Goal: Task Accomplishment & Management: Manage account settings

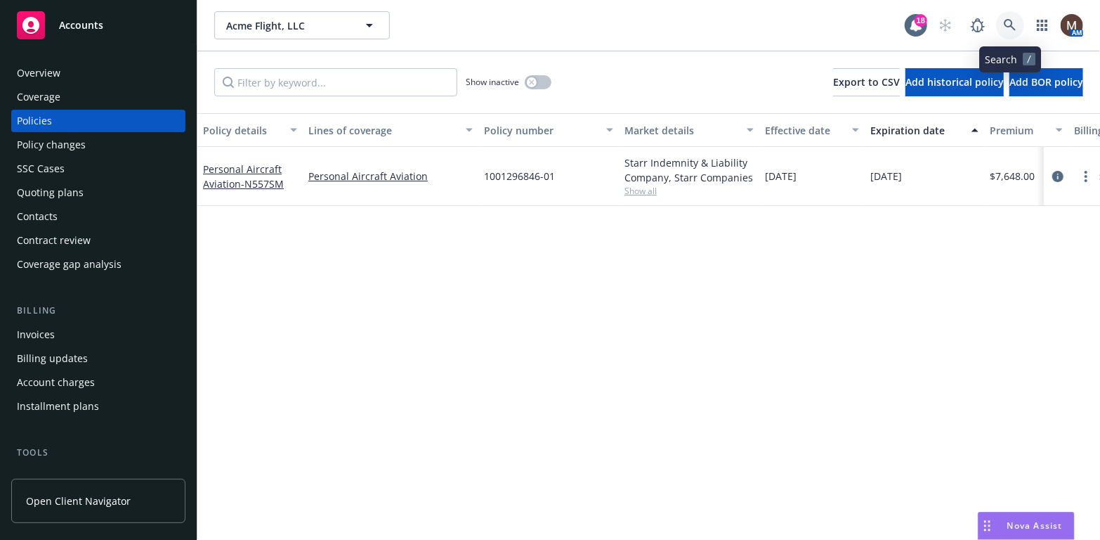
click at [1008, 22] on icon at bounding box center [1010, 25] width 13 height 13
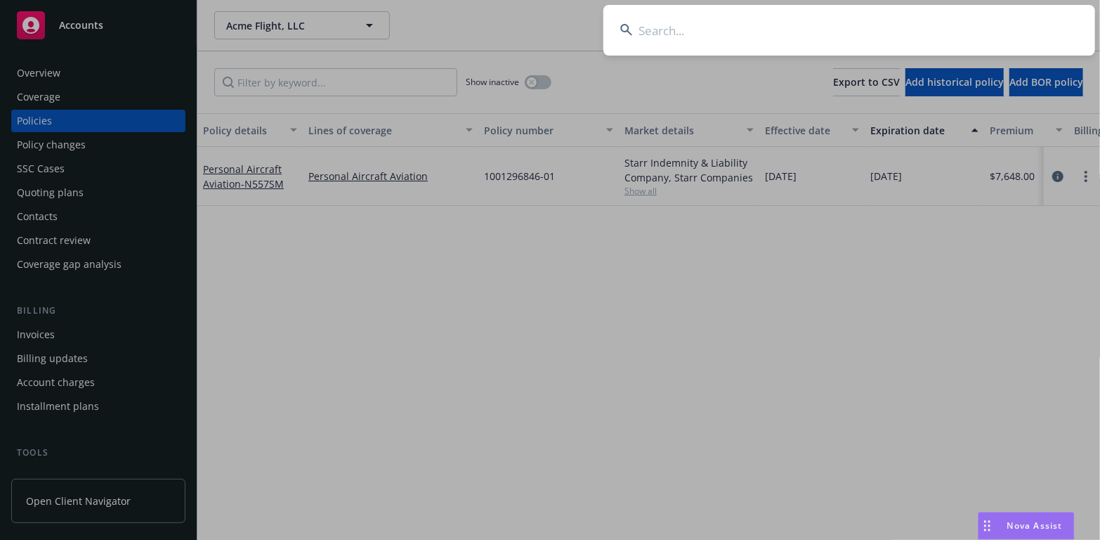
click at [660, 26] on input at bounding box center [850, 30] width 492 height 51
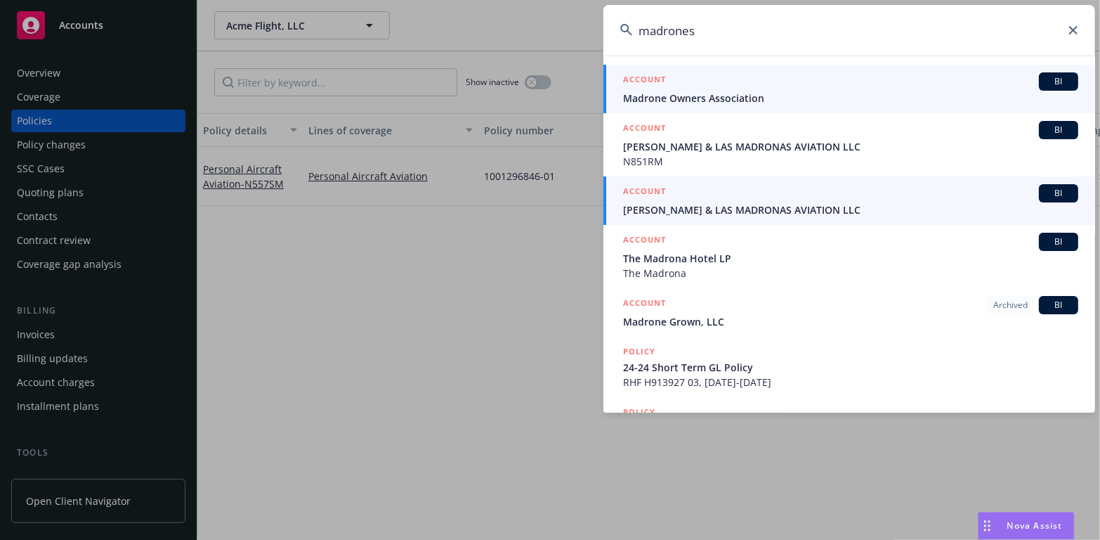
type input "madrones"
click at [636, 208] on span "Brion Wise & LAS MADRONAS AVIATION LLC" at bounding box center [850, 209] width 455 height 15
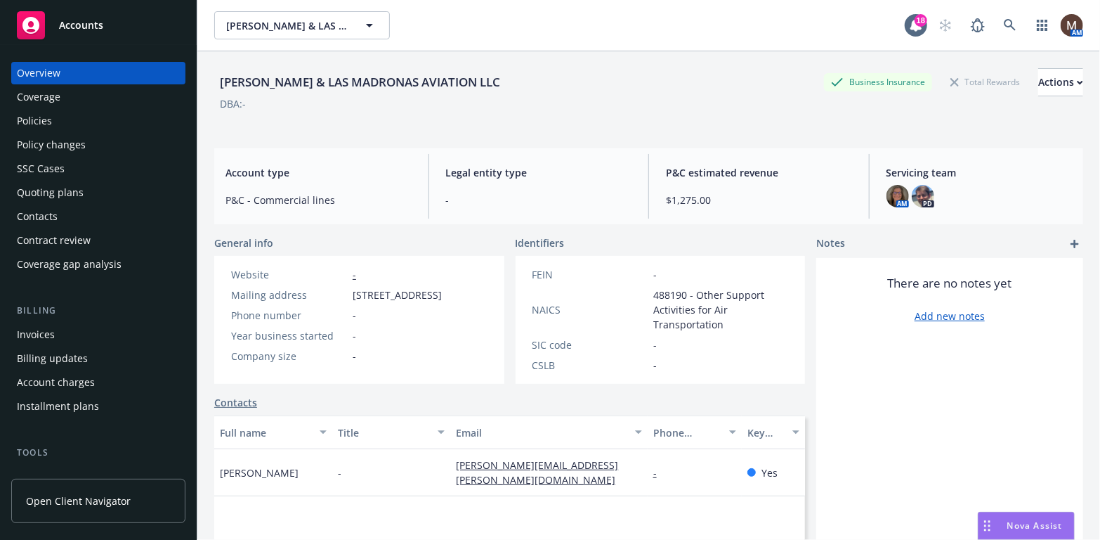
click at [51, 118] on div "Policies" at bounding box center [34, 121] width 35 height 22
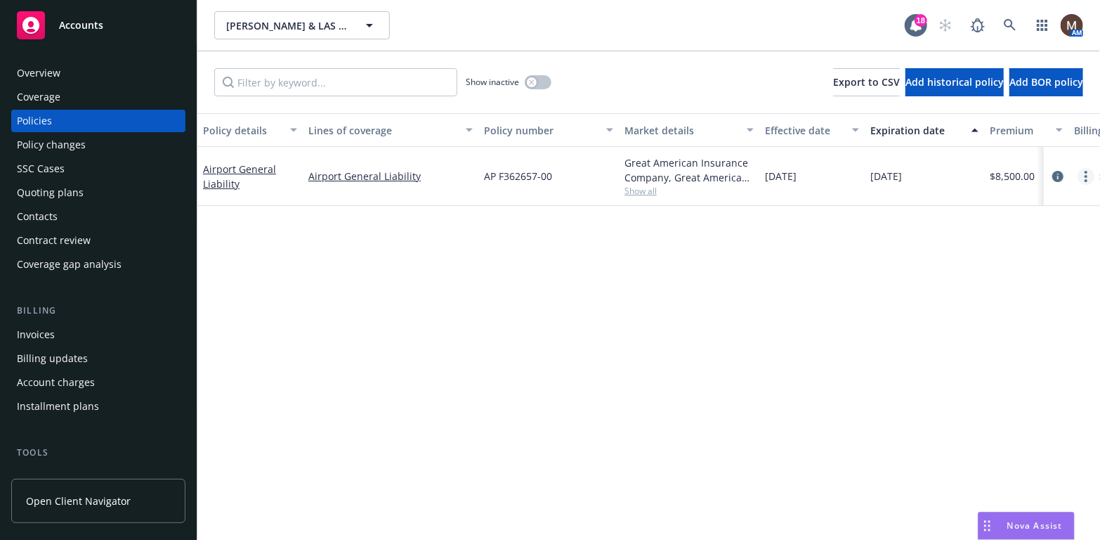
click at [1085, 171] on icon "more" at bounding box center [1086, 176] width 3 height 11
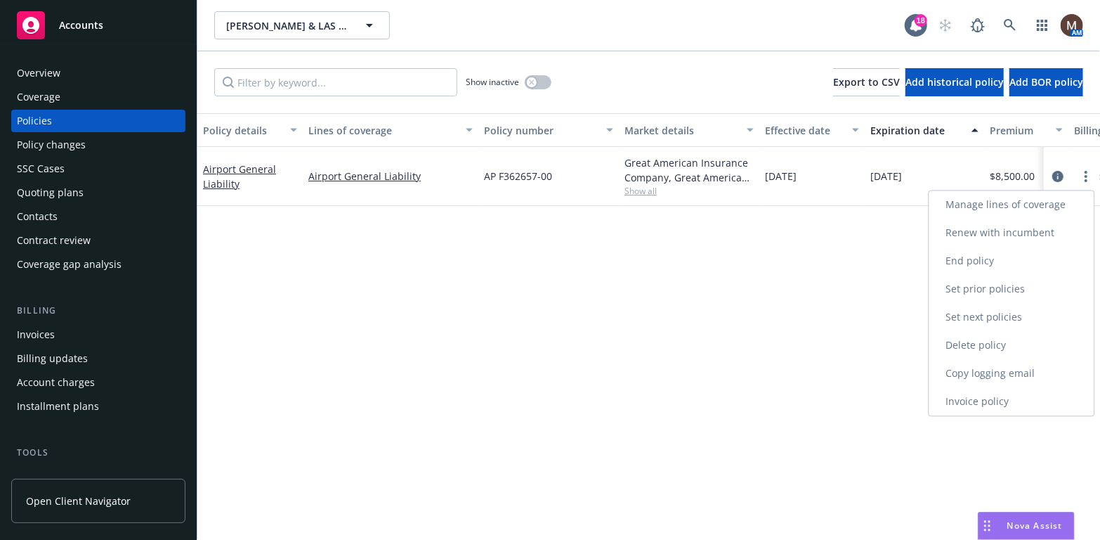
click at [968, 366] on link "Copy logging email" at bounding box center [1012, 373] width 165 height 28
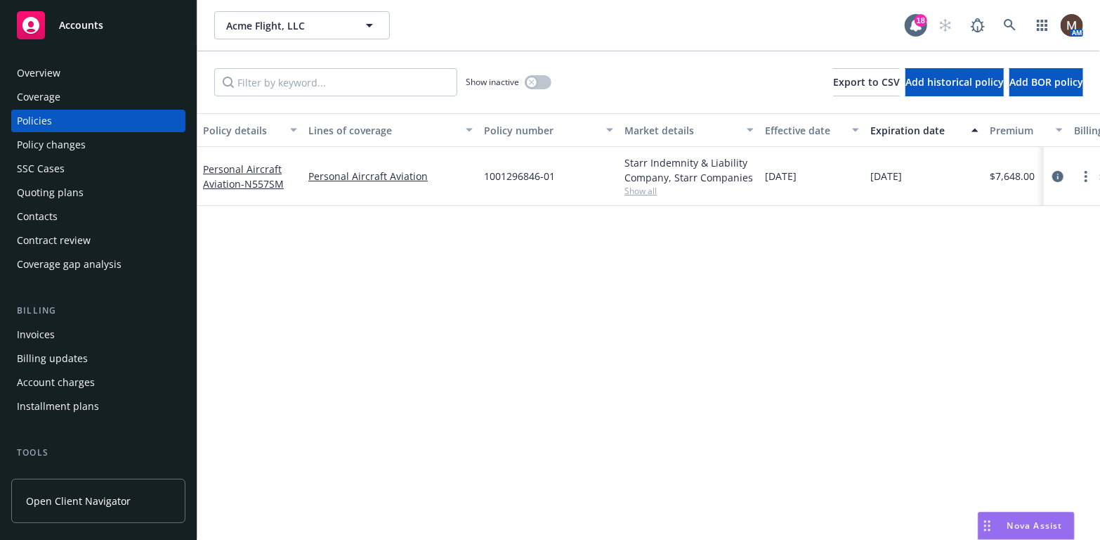
scroll to position [70, 0]
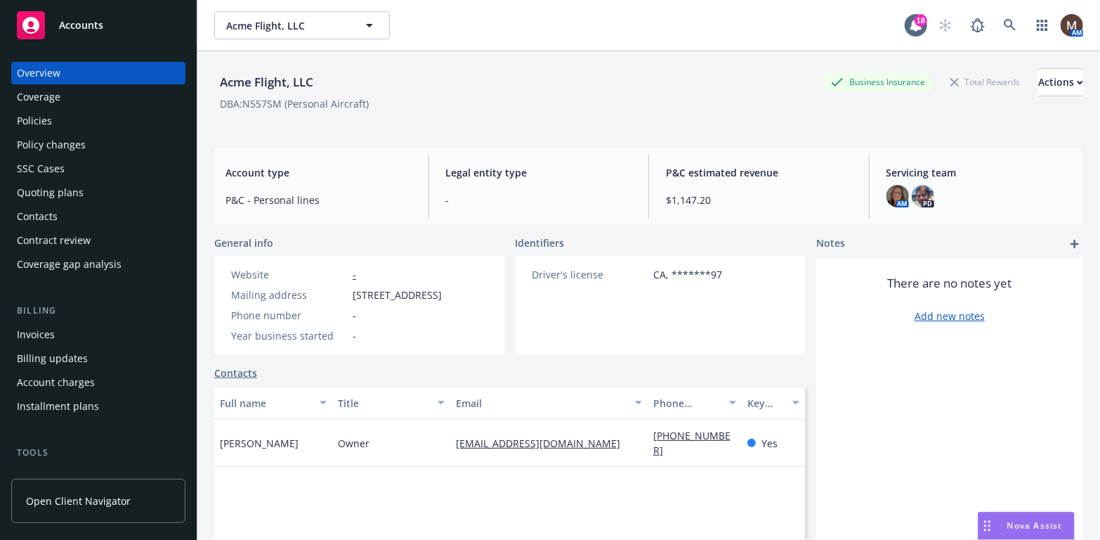
scroll to position [70, 0]
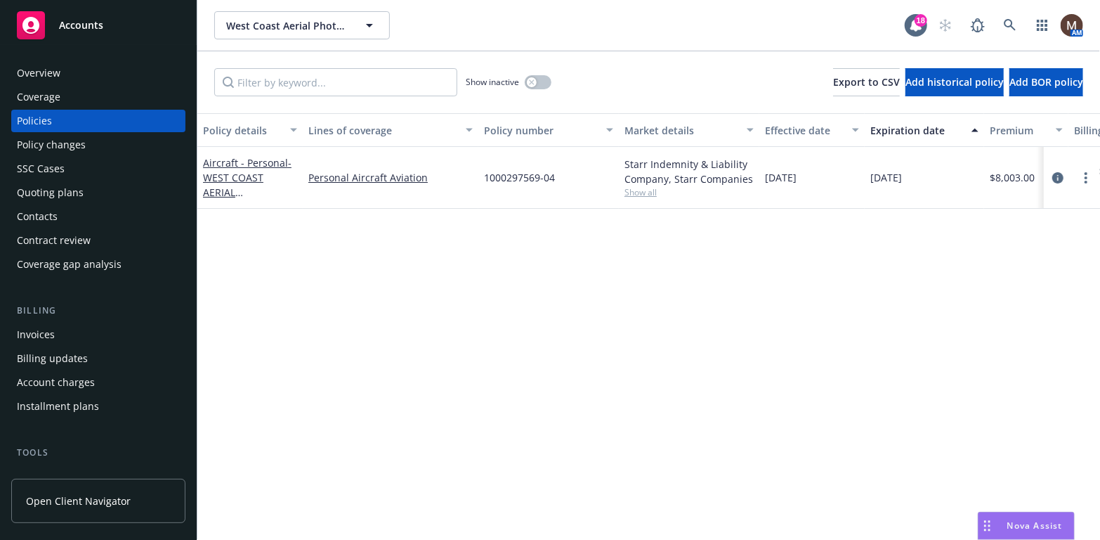
scroll to position [141, 0]
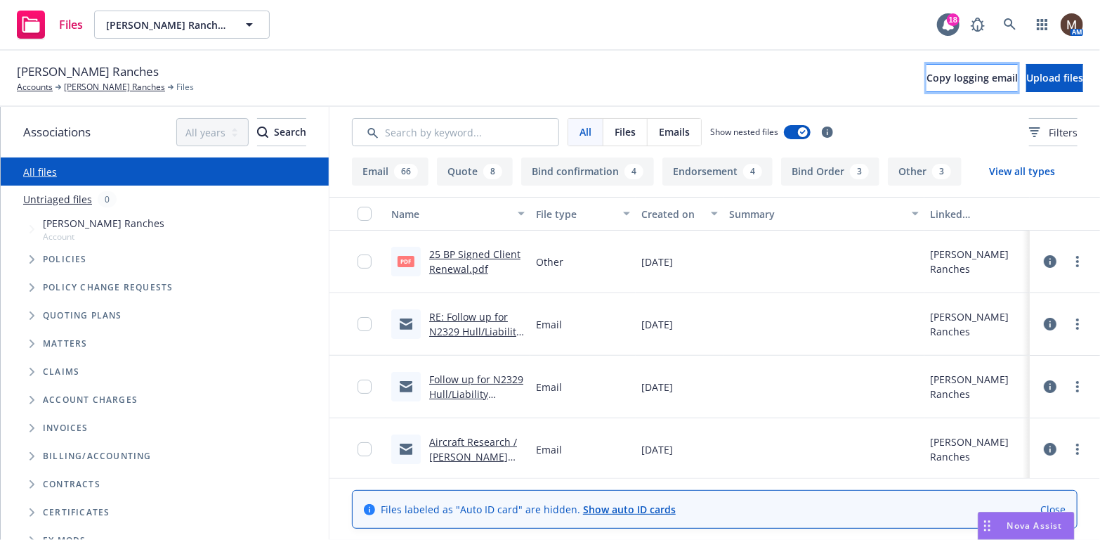
click at [927, 72] on span "Copy logging email" at bounding box center [972, 77] width 91 height 13
drag, startPoint x: 887, startPoint y: 75, endPoint x: 755, endPoint y: 97, distance: 134.6
click at [927, 75] on span "Copy logging email" at bounding box center [972, 77] width 91 height 13
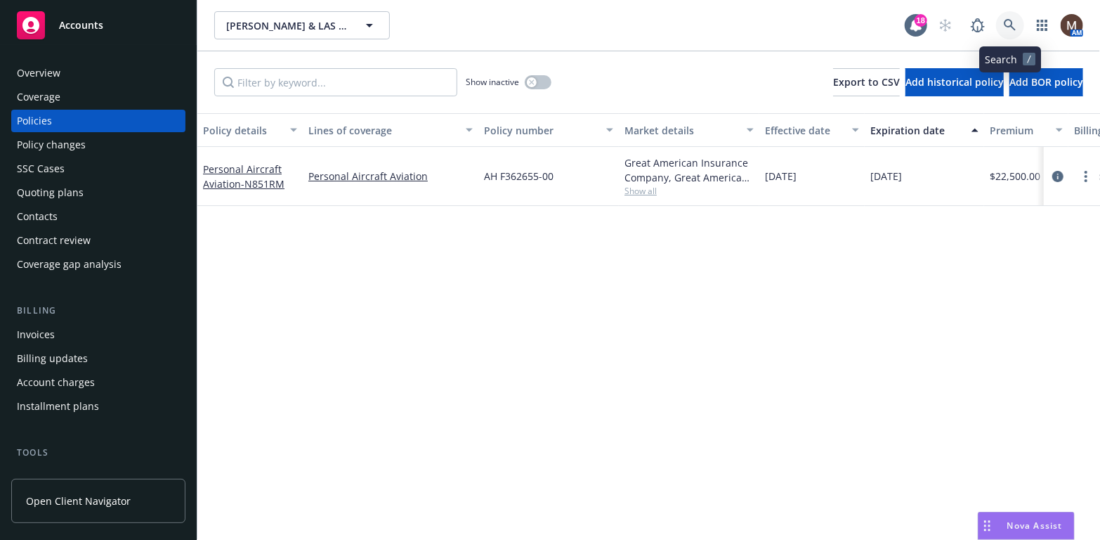
click at [1010, 19] on icon at bounding box center [1010, 25] width 12 height 12
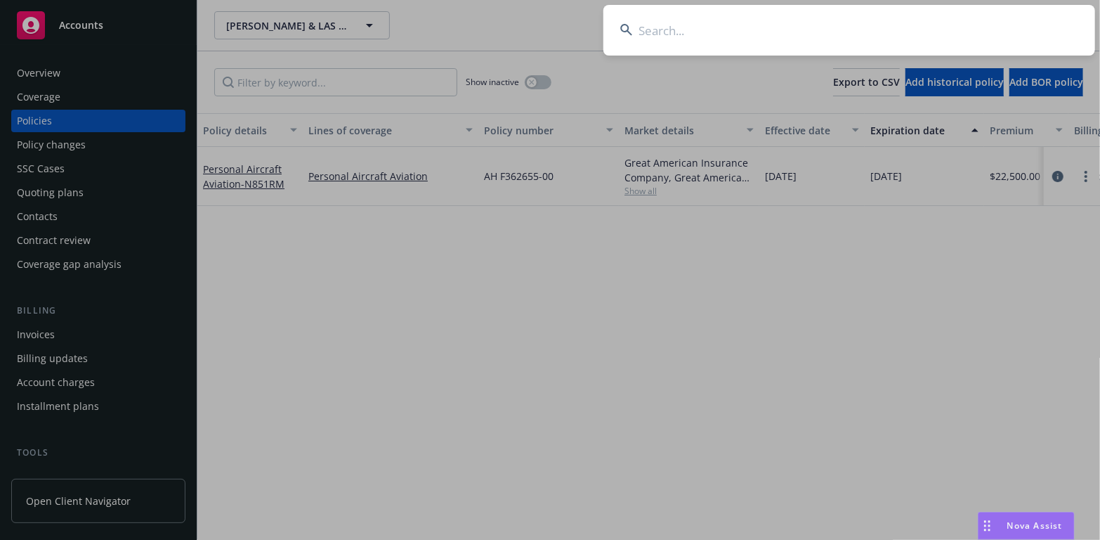
click at [687, 25] on input at bounding box center [850, 30] width 492 height 51
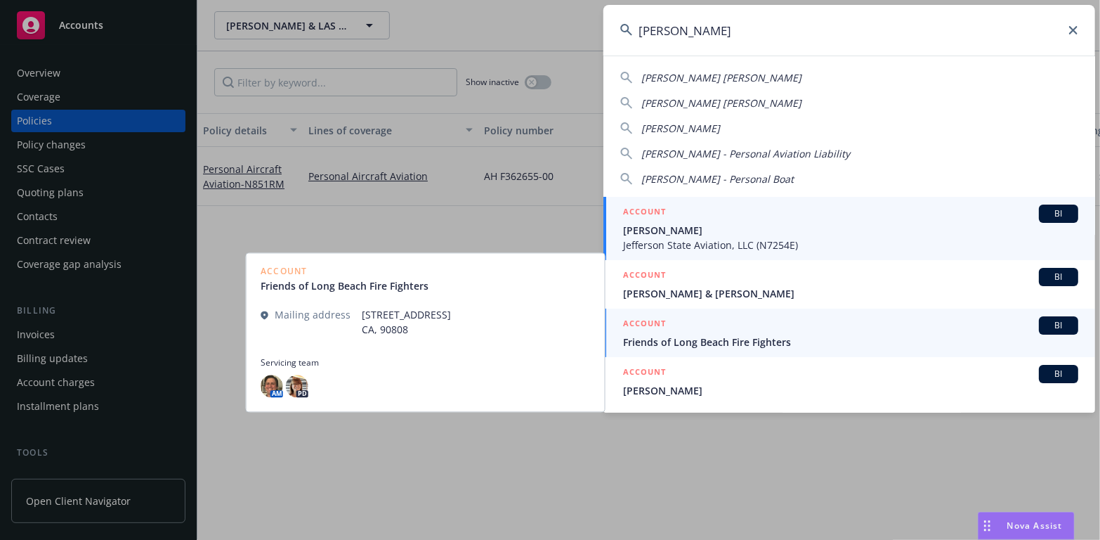
type input "[PERSON_NAME]"
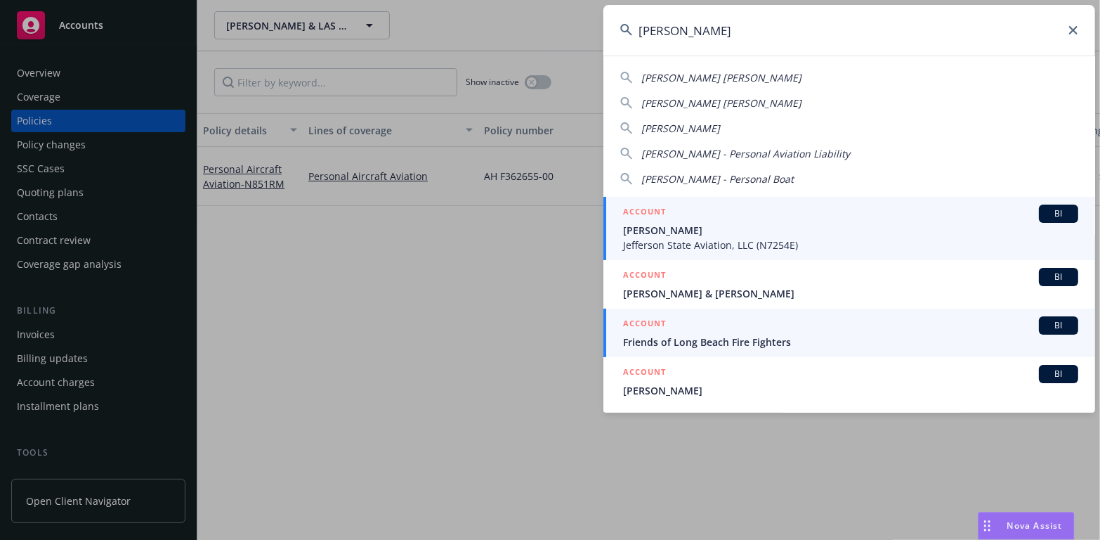
click at [657, 245] on span "Jefferson State Aviation, LLC (N7254E)" at bounding box center [850, 244] width 455 height 15
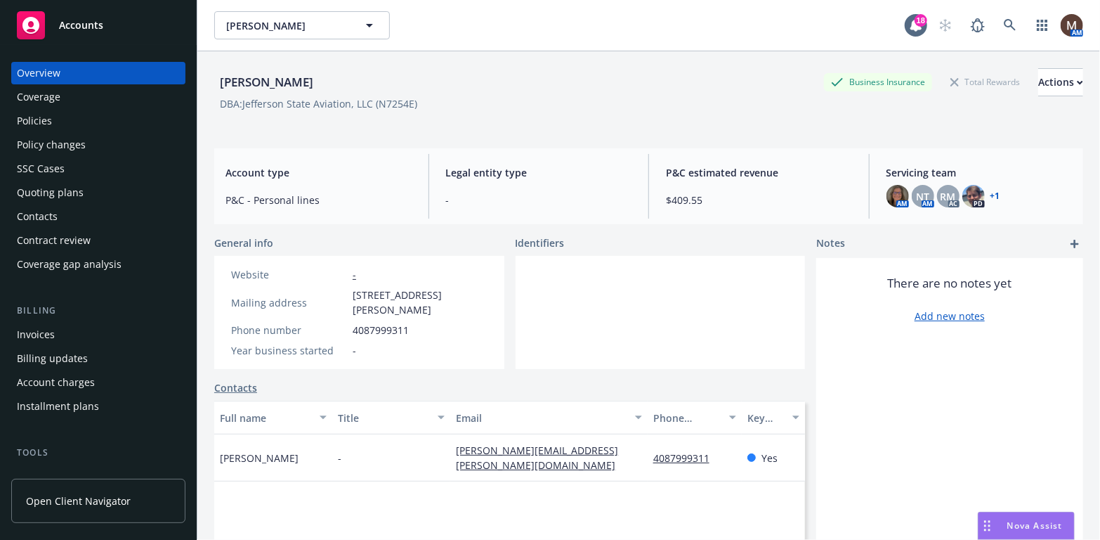
click at [39, 117] on div "Policies" at bounding box center [34, 121] width 35 height 22
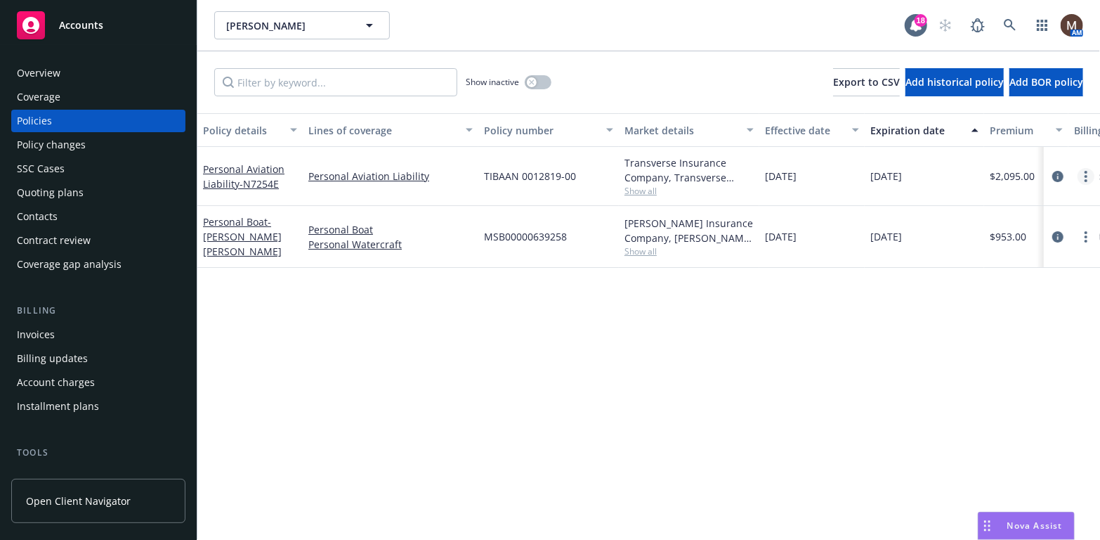
click at [1086, 172] on circle "more" at bounding box center [1086, 172] width 3 height 3
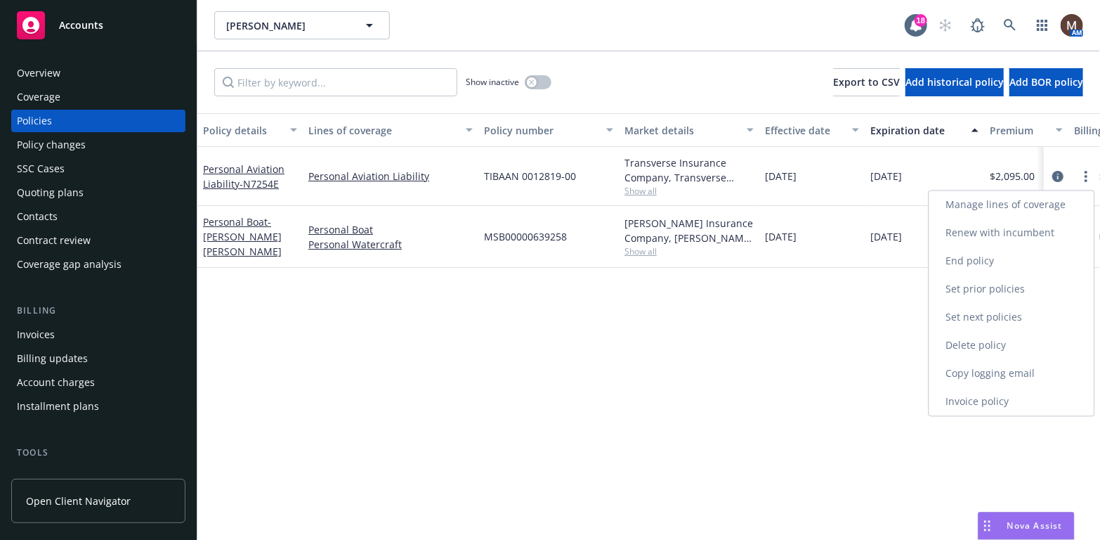
click at [965, 370] on link "Copy logging email" at bounding box center [1012, 373] width 165 height 28
